Goal: Understand process/instructions: Learn how to perform a task or action

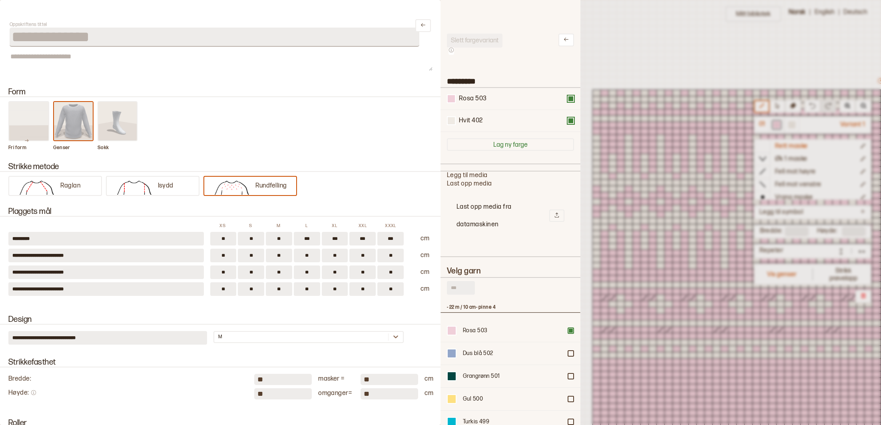
scroll to position [223, 440]
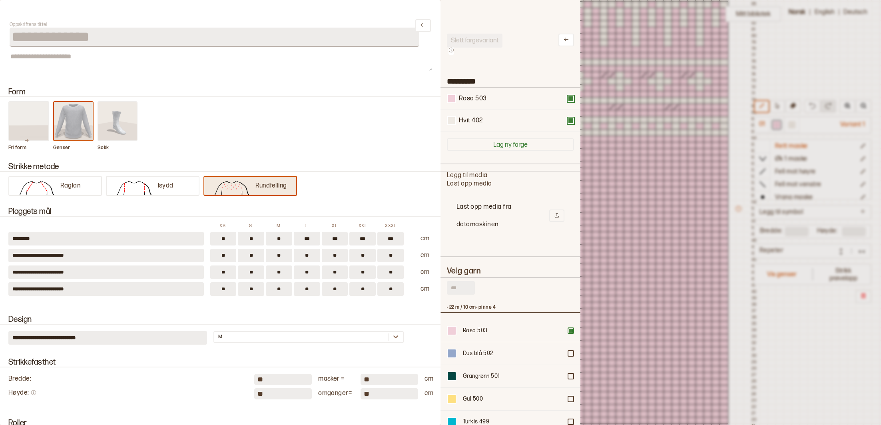
click at [273, 184] on p "Rundfelling" at bounding box center [271, 186] width 32 height 8
click at [719, 223] on div at bounding box center [440, 212] width 881 height 425
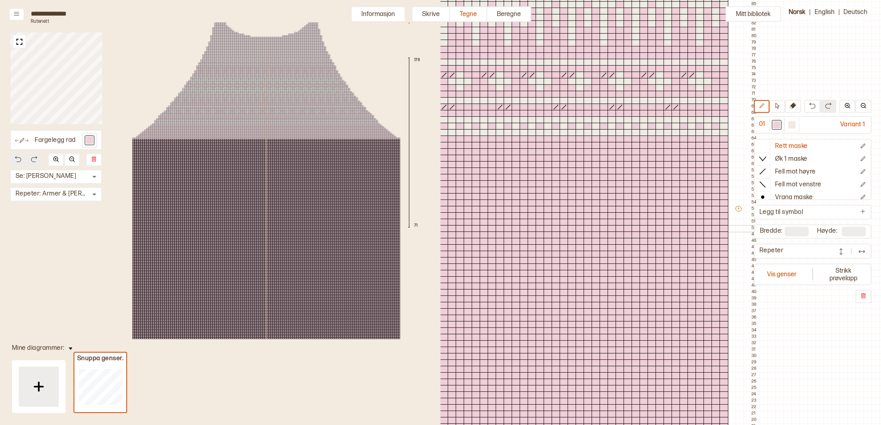
scroll to position [223, 438]
click at [776, 270] on button "Vis genser" at bounding box center [781, 274] width 53 height 18
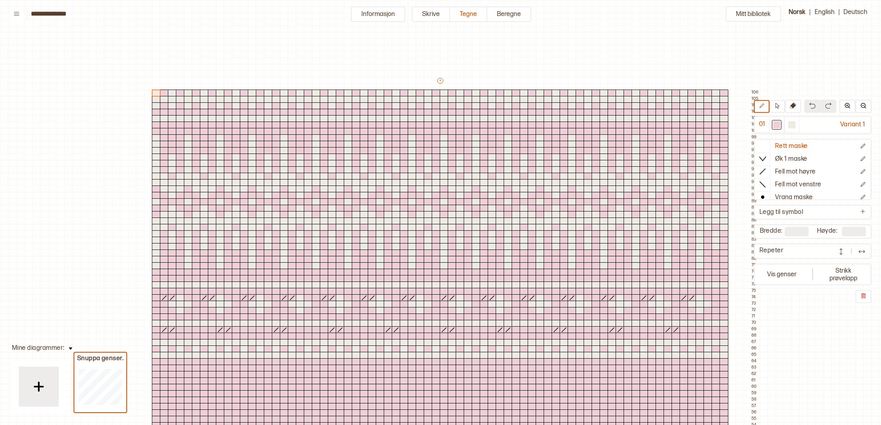
scroll to position [223, 7]
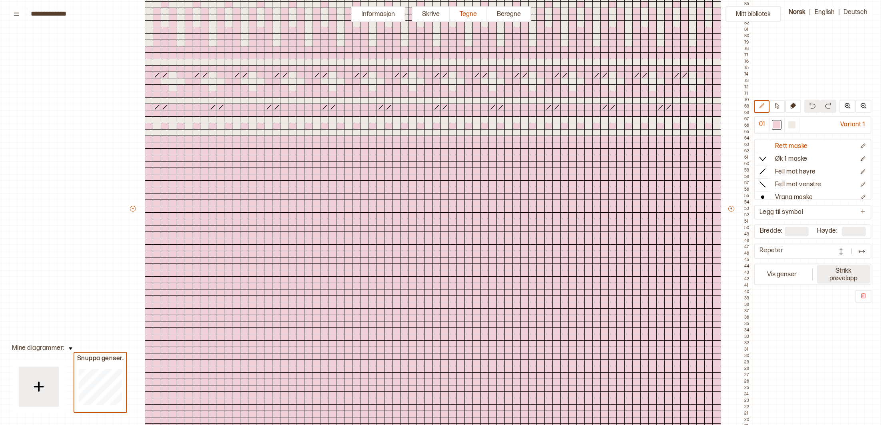
click at [838, 275] on button "Strikk prøvelapp" at bounding box center [843, 274] width 53 height 18
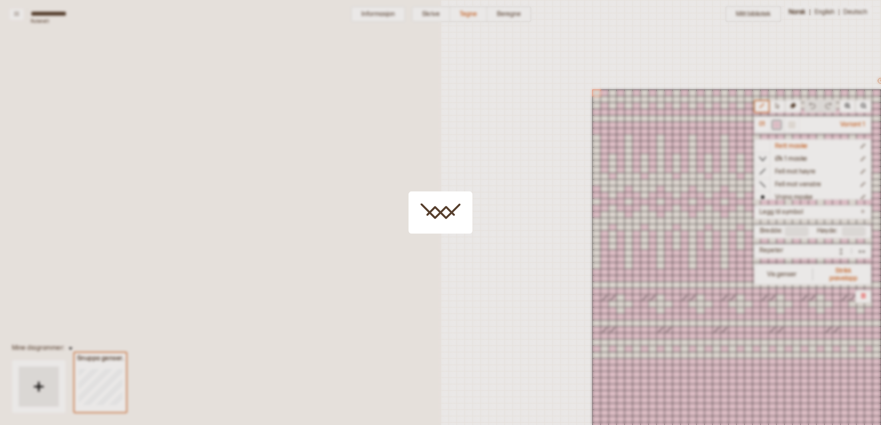
scroll to position [223, 440]
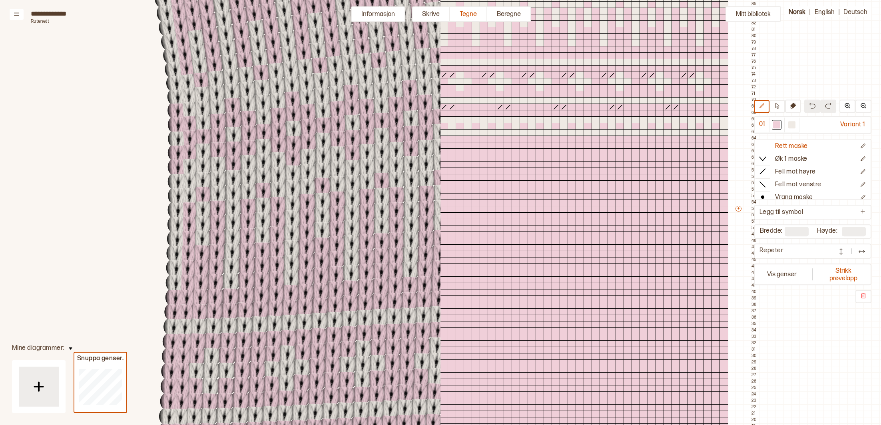
click at [738, 81] on div "+ + + + 72 71 70 69 68 67 66 65 64 63 62 61 60 59 58 57 56 55 54 53 52 51 50 49…" at bounding box center [447, 212] width 623 height 716
click at [386, 10] on button "Informasjon" at bounding box center [378, 14] width 54 height 16
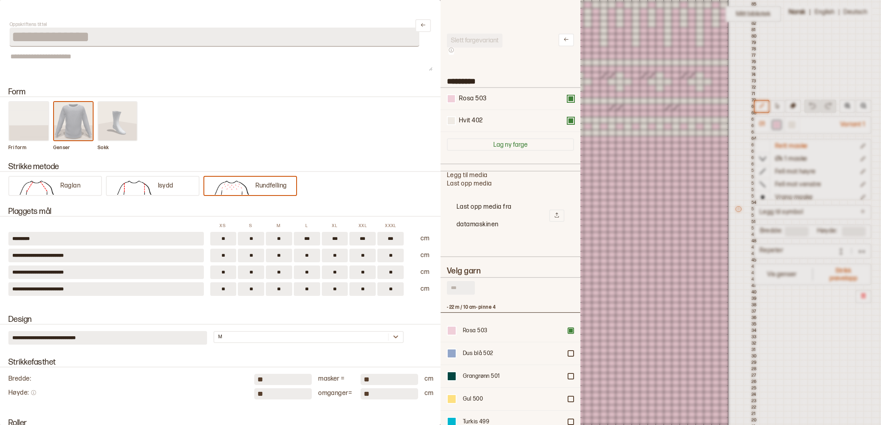
click at [603, 174] on div at bounding box center [440, 212] width 881 height 425
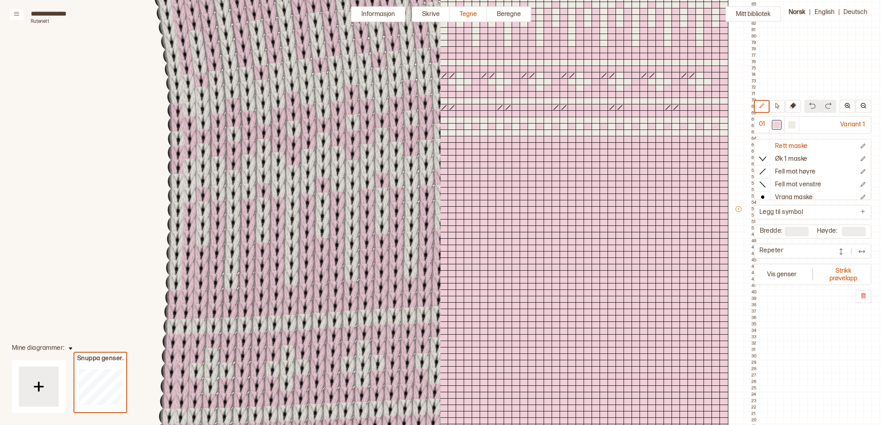
click at [732, 290] on div "+ + + + 72 71 70 69 68 67 66 65 64 63 62 61 60 59 58 57 56 55 54 53 52 51 50 49…" at bounding box center [447, 213] width 623 height 716
click at [820, 59] on div "Mitt bibliotek 01 Variant 1 Rett maske Øk 1 maske Fell mot høyre Fell mot venst…" at bounding box center [440, 202] width 881 height 849
click at [14, 97] on icon at bounding box center [880, 424] width 1761 height 849
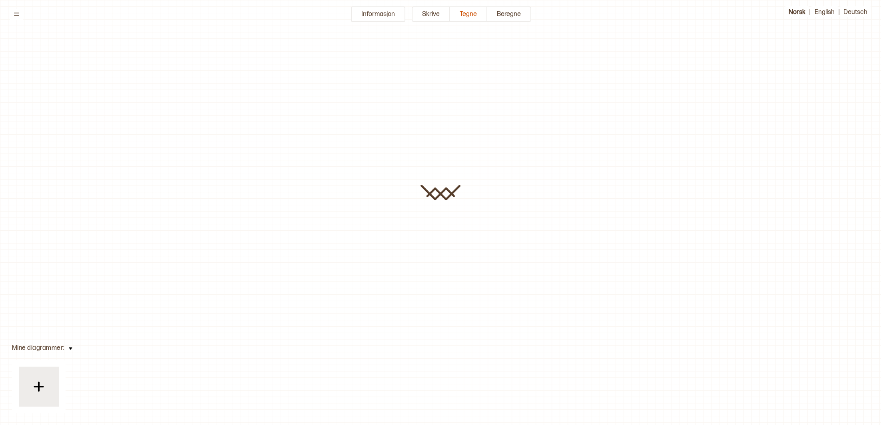
type input "**********"
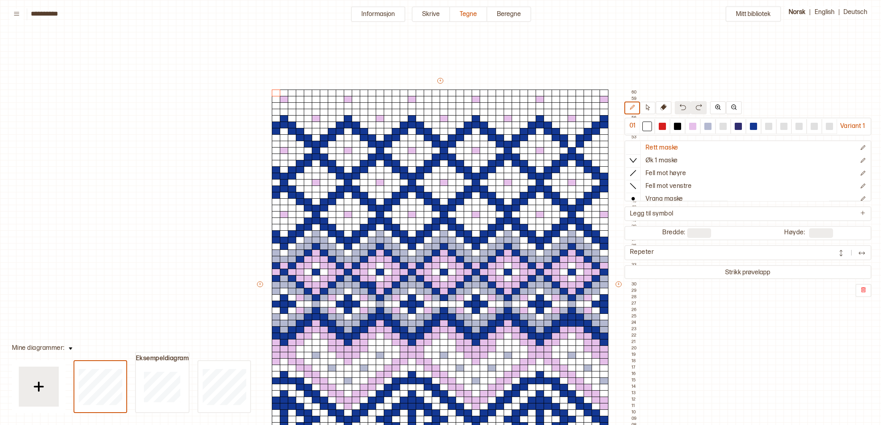
scroll to position [184, 135]
